Goal: Entertainment & Leisure: Consume media (video, audio)

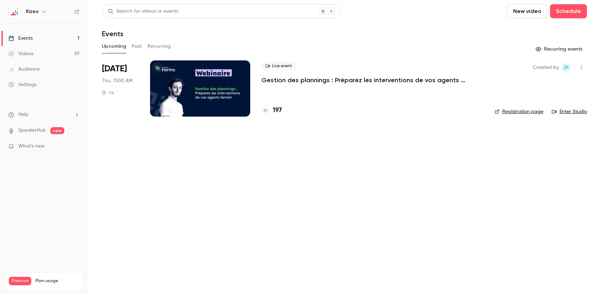
click at [132, 46] on button "Past" at bounding box center [137, 46] width 10 height 11
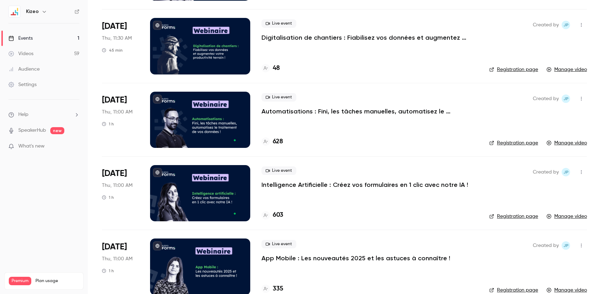
scroll to position [120, 0]
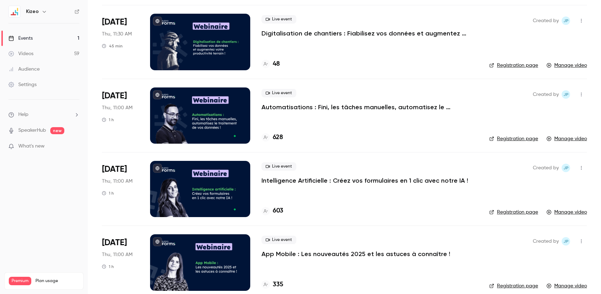
click at [212, 105] on div at bounding box center [200, 116] width 100 height 56
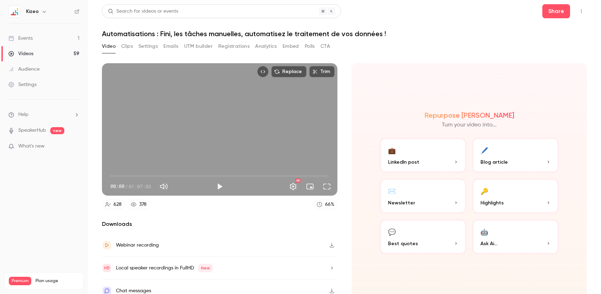
scroll to position [8, 0]
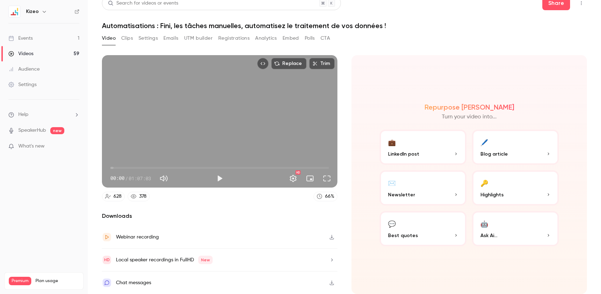
click at [164, 180] on button "Mute" at bounding box center [164, 178] width 14 height 14
type input "*"
click at [221, 180] on button "Play" at bounding box center [220, 178] width 14 height 14
click at [118, 168] on span "00:01" at bounding box center [219, 167] width 219 height 11
click at [164, 136] on div "Replace Trim 02:17 02:17 / 01:07:03 HD" at bounding box center [219, 121] width 235 height 132
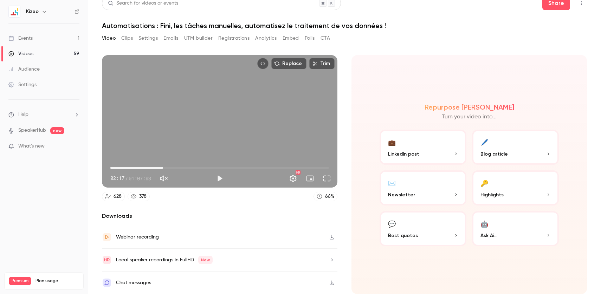
click at [163, 167] on span "16:10" at bounding box center [219, 167] width 219 height 11
click at [152, 166] on span "12:43" at bounding box center [219, 167] width 219 height 11
click at [132, 168] on span "06:34" at bounding box center [219, 167] width 219 height 11
click at [121, 167] on span "03:14" at bounding box center [219, 167] width 219 height 11
click at [116, 168] on span "01:50" at bounding box center [219, 167] width 219 height 11
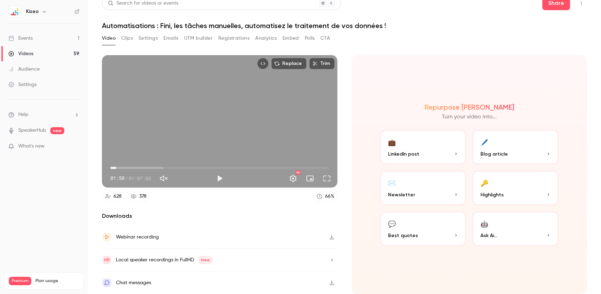
click at [124, 168] on span "01:50" at bounding box center [219, 167] width 219 height 11
click at [120, 168] on span "03:01" at bounding box center [120, 168] width 2 height 2
click at [184, 166] on span "22:44" at bounding box center [219, 167] width 219 height 11
click at [240, 168] on span "39:40" at bounding box center [219, 167] width 219 height 11
click at [225, 169] on span "39:40" at bounding box center [219, 167] width 219 height 11
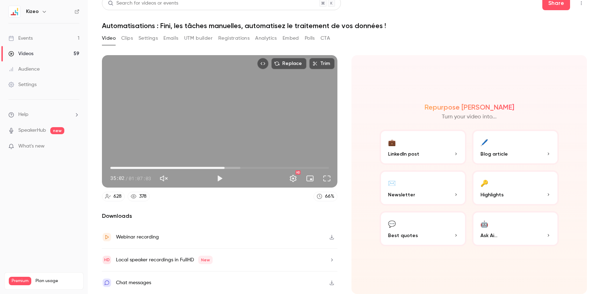
click at [226, 168] on span "35:02" at bounding box center [225, 168] width 2 height 2
click at [231, 167] on span "37:05" at bounding box center [219, 167] width 219 height 11
click at [235, 168] on span "38:10" at bounding box center [219, 167] width 219 height 11
click at [239, 168] on span "38:10" at bounding box center [219, 167] width 219 height 11
click at [216, 133] on div "Replace Trim 39:21 39:21 / 01:07:03 HD" at bounding box center [219, 121] width 235 height 132
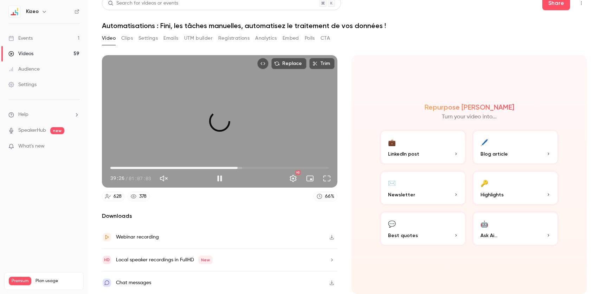
click at [238, 168] on span "39:01" at bounding box center [238, 168] width 2 height 2
click at [222, 136] on div "Replace Trim 39:02 39:02 / 01:07:03 HD" at bounding box center [219, 121] width 235 height 132
click at [249, 169] on span "39:12" at bounding box center [219, 167] width 219 height 11
click at [268, 169] on span "48:31" at bounding box center [219, 167] width 219 height 11
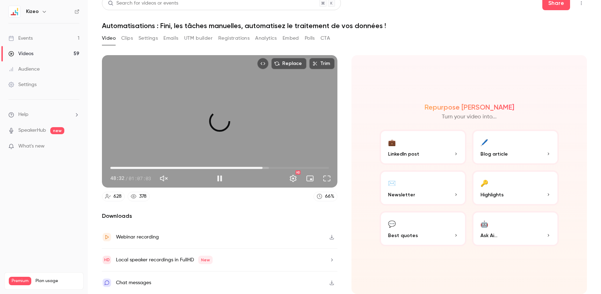
click at [263, 169] on span "46:41" at bounding box center [219, 167] width 219 height 11
click at [253, 168] on span "43:52" at bounding box center [219, 167] width 219 height 11
click at [258, 167] on span "45:10" at bounding box center [219, 167] width 219 height 11
click at [261, 169] on span "46:08" at bounding box center [261, 168] width 2 height 2
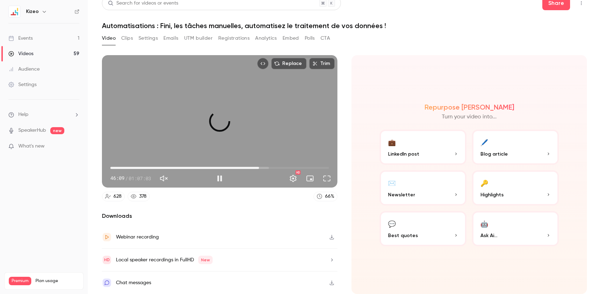
click at [259, 169] on span "45:36" at bounding box center [259, 168] width 2 height 2
click at [258, 169] on span "45:16" at bounding box center [258, 168] width 2 height 2
click at [245, 137] on div "Replace Trim 45:18 45:18 / 01:07:03 HD" at bounding box center [219, 121] width 235 height 132
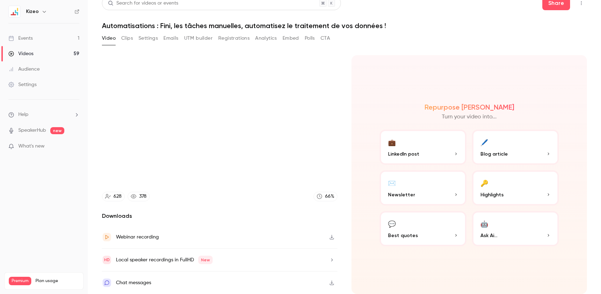
type input "******"
